Goal: Information Seeking & Learning: Learn about a topic

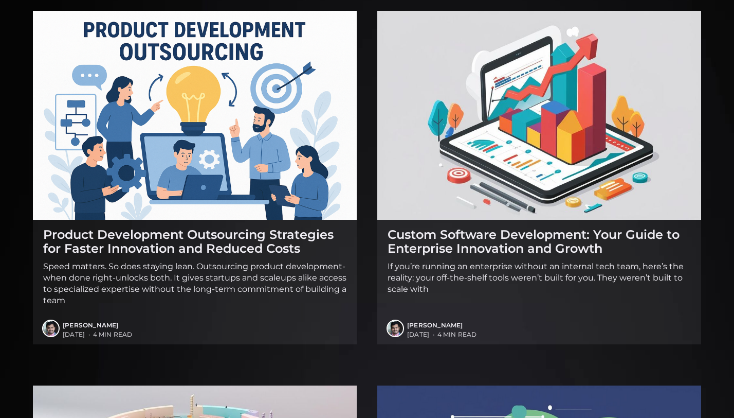
scroll to position [143, 0]
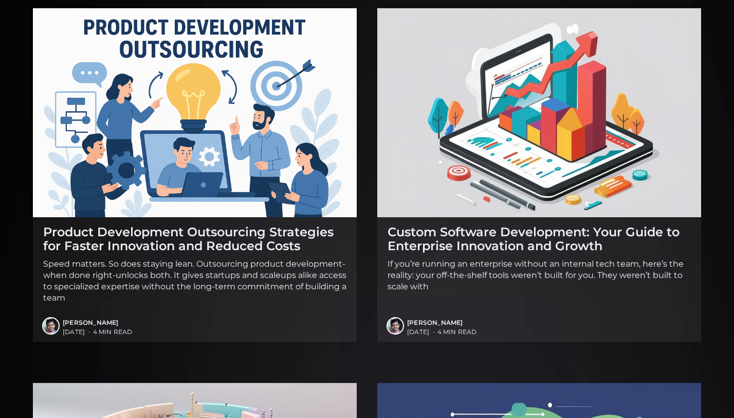
click at [540, 243] on h2 "Custom Software Development: Your Guide to Enterprise Innovation and Growth" at bounding box center [539, 239] width 303 height 28
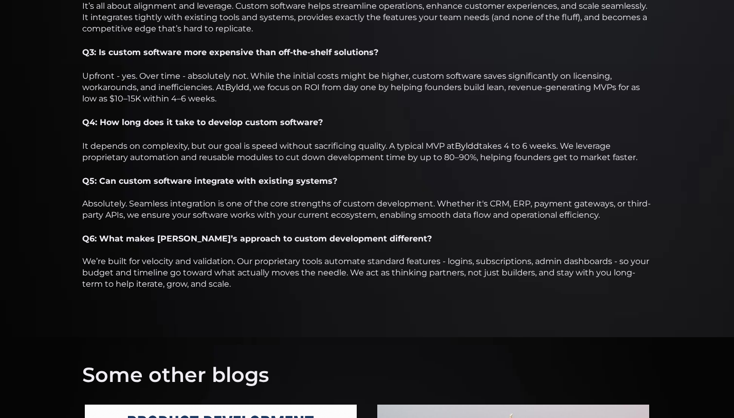
scroll to position [2610, 0]
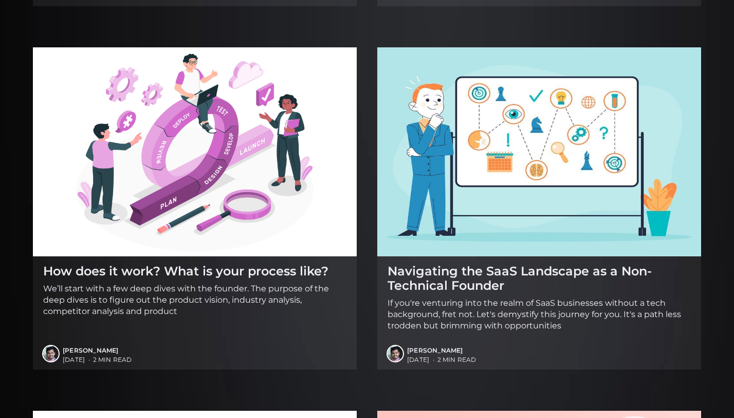
scroll to position [1402, 0]
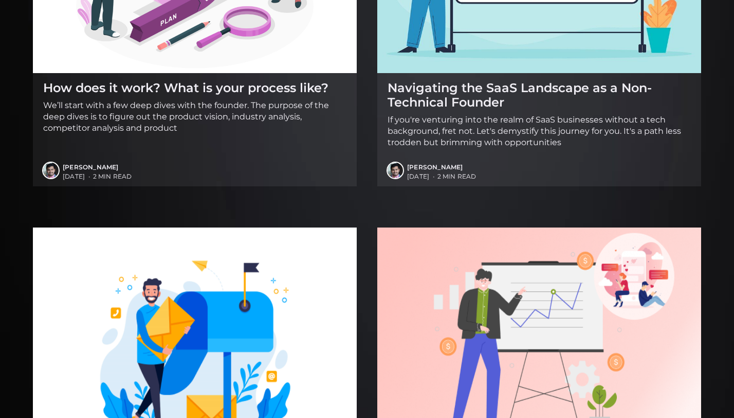
click at [487, 135] on p "If you're venturing into the realm of SaaS businesses without a tech background…" at bounding box center [539, 131] width 303 height 34
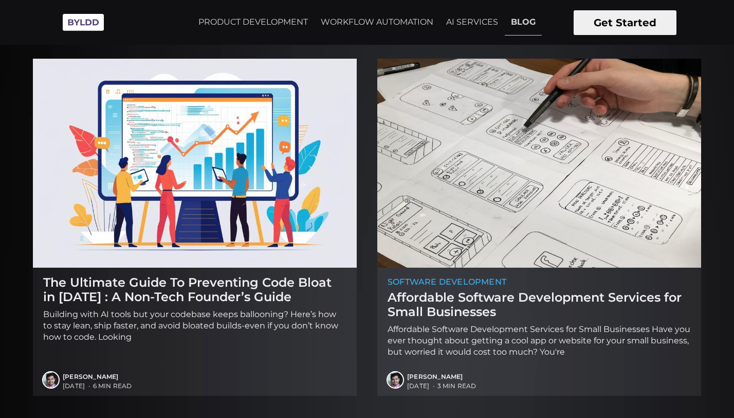
scroll to position [811, 0]
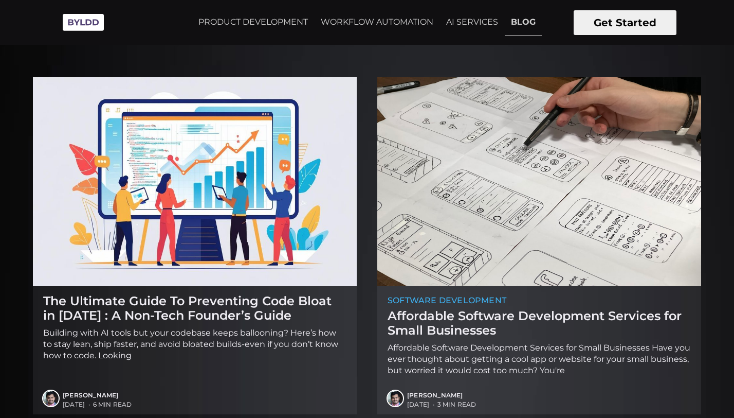
click at [283, 190] on img at bounding box center [195, 181] width 324 height 209
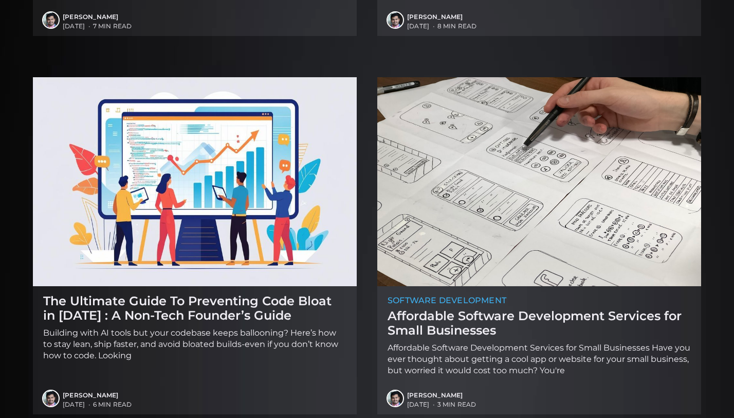
scroll to position [1263, 0]
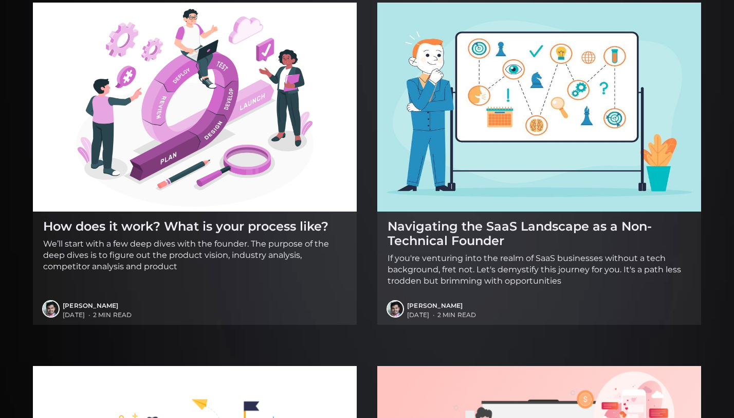
click at [450, 153] on img at bounding box center [539, 107] width 324 height 209
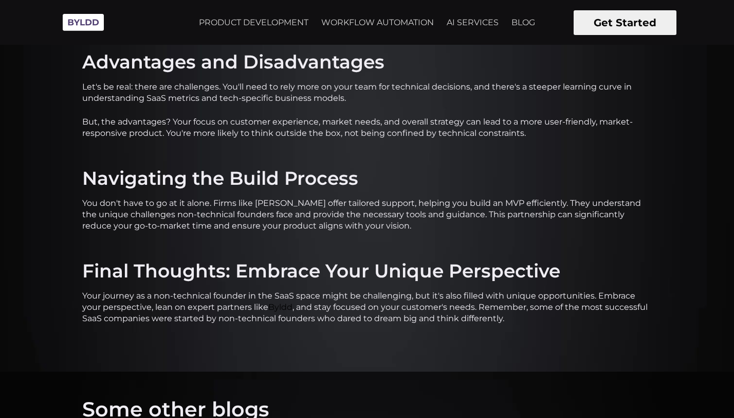
scroll to position [717, 0]
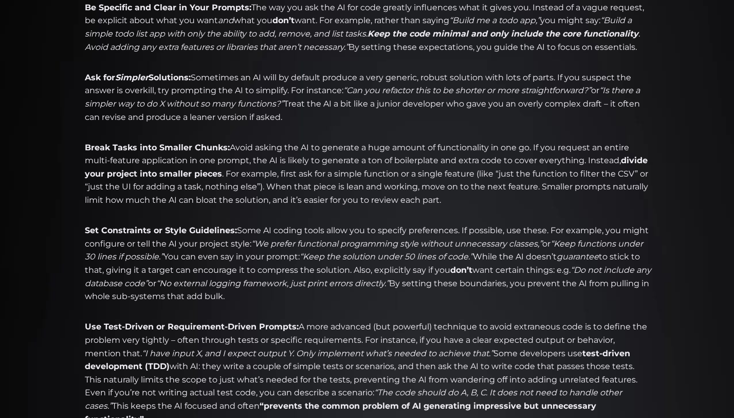
scroll to position [1005, 0]
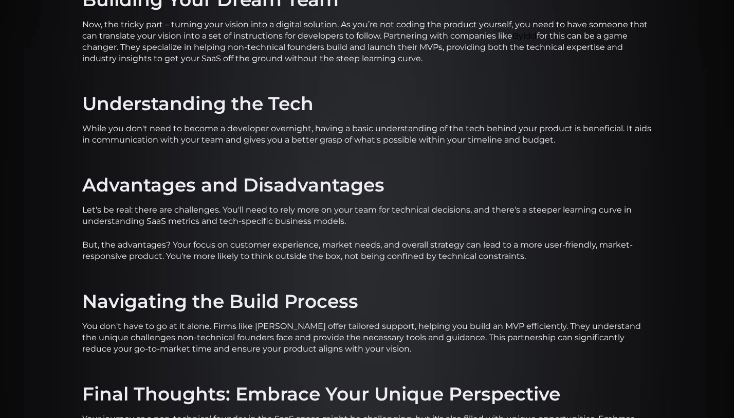
scroll to position [794, 0]
